Goal: Information Seeking & Learning: Learn about a topic

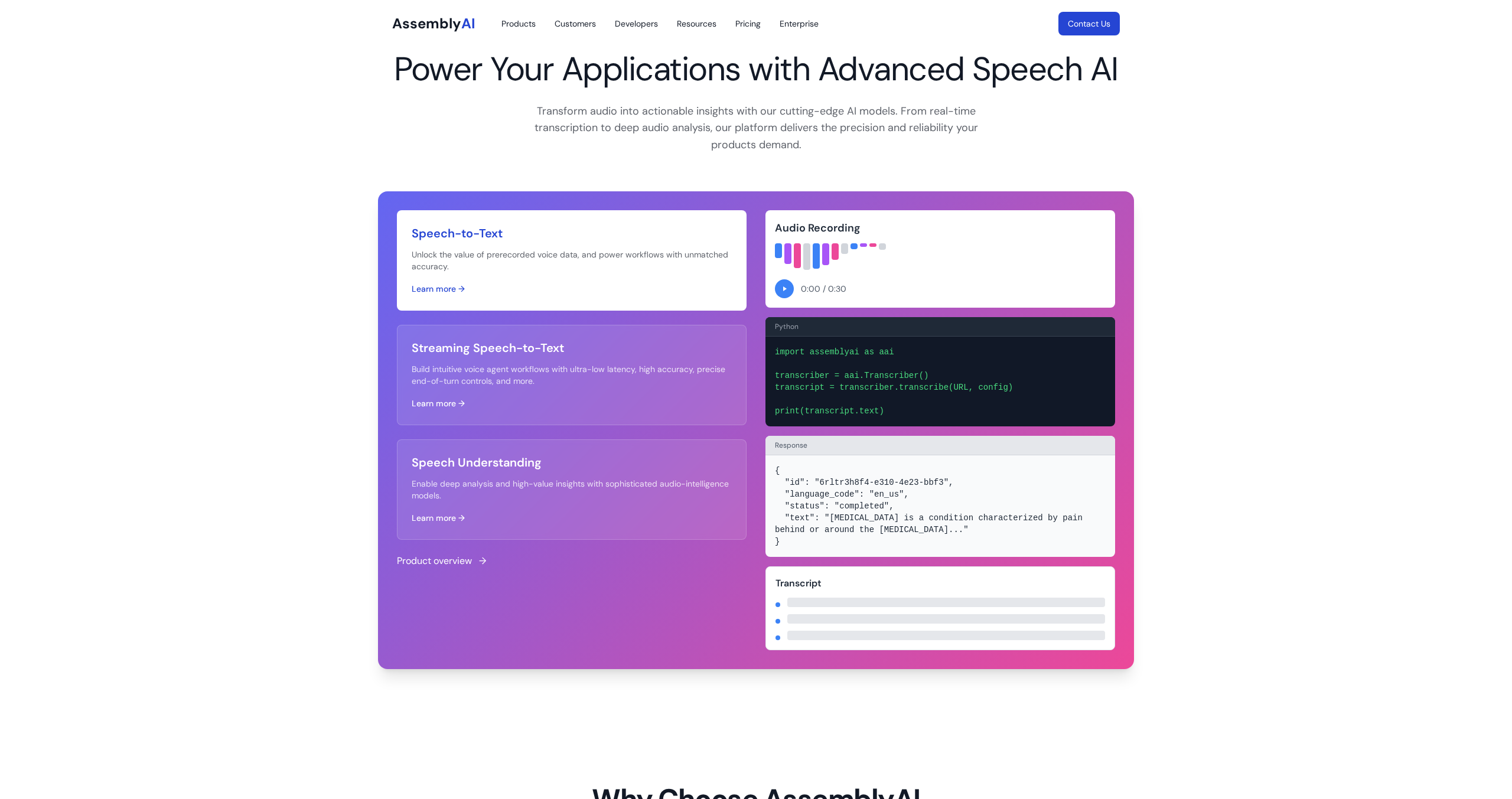
scroll to position [434, 0]
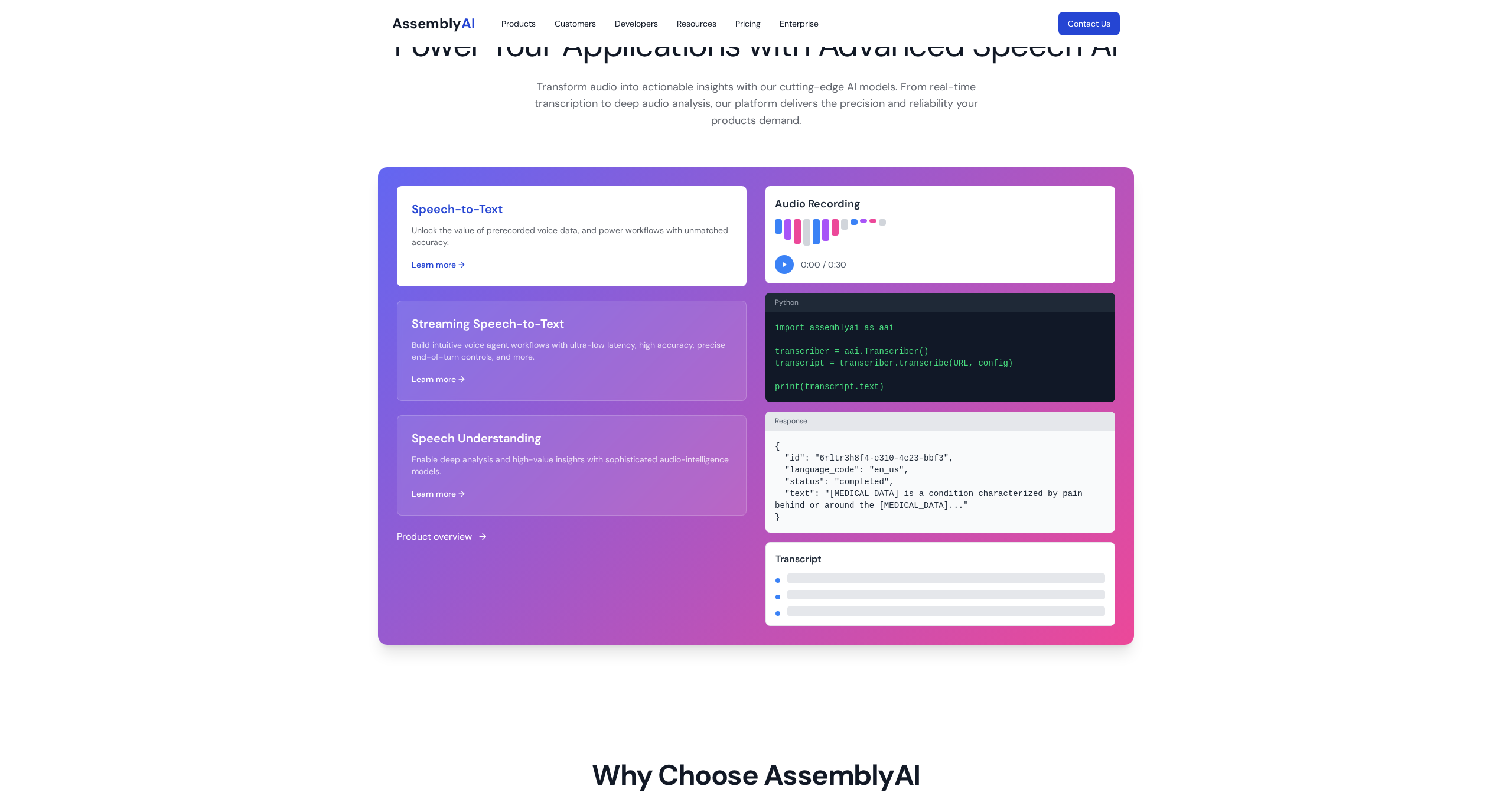
click at [440, 267] on button "Learn more →" at bounding box center [439, 264] width 53 height 12
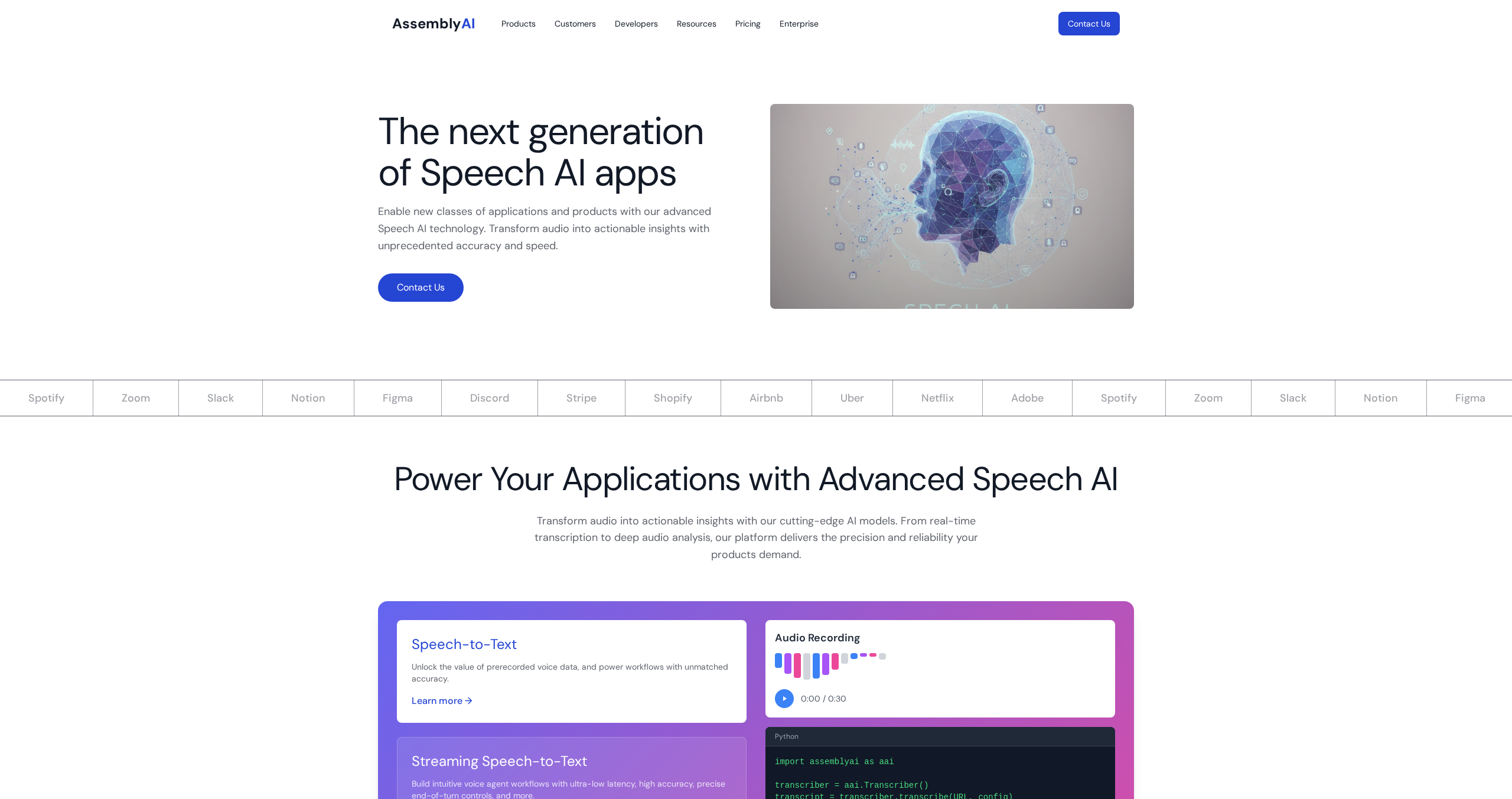
scroll to position [434, 0]
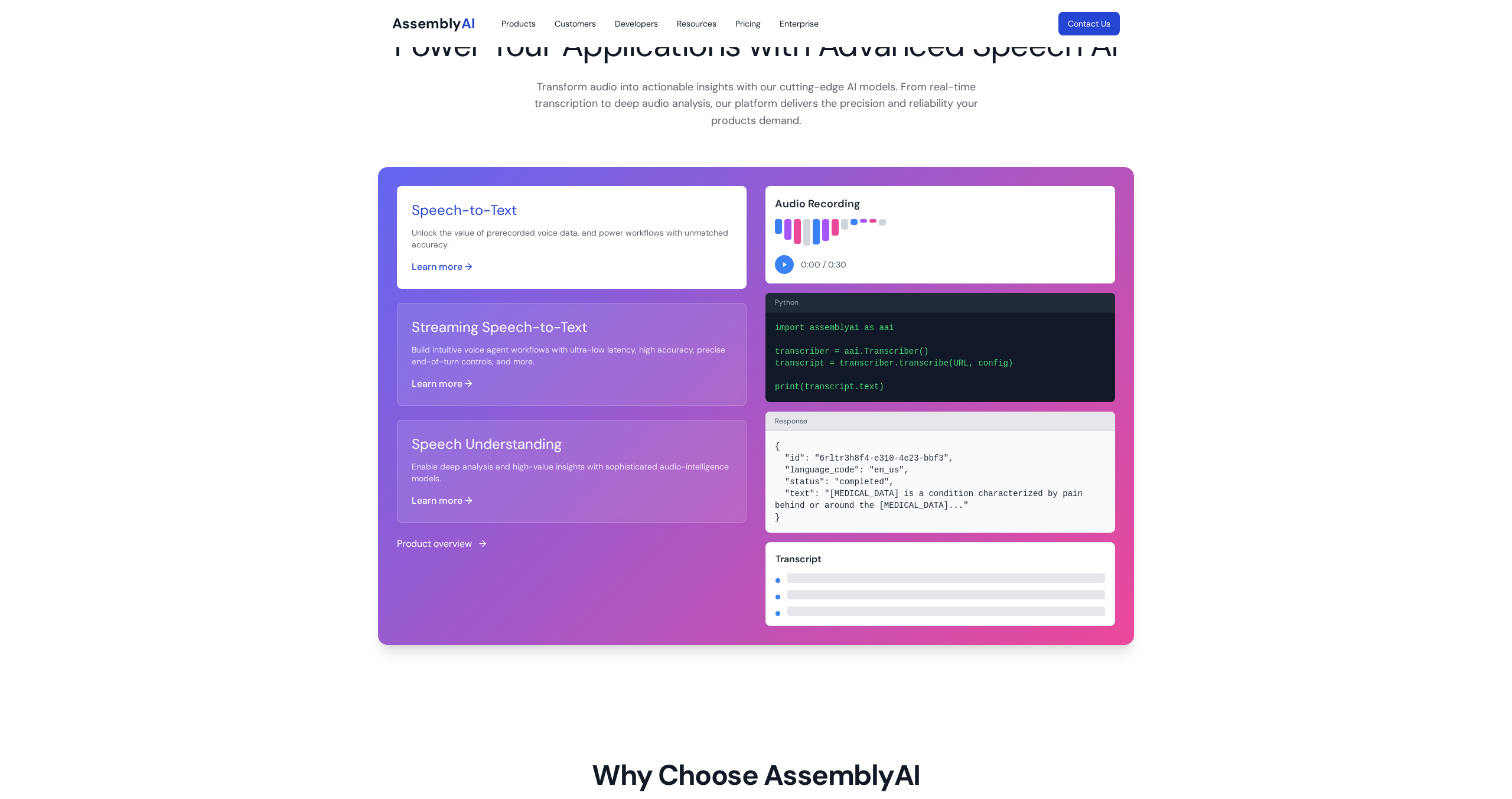
click at [460, 265] on button "Learn more →" at bounding box center [442, 267] width 60 height 14
click at [487, 212] on h3 "Speech-to-Text" at bounding box center [572, 210] width 320 height 19
